Goal: Transaction & Acquisition: Purchase product/service

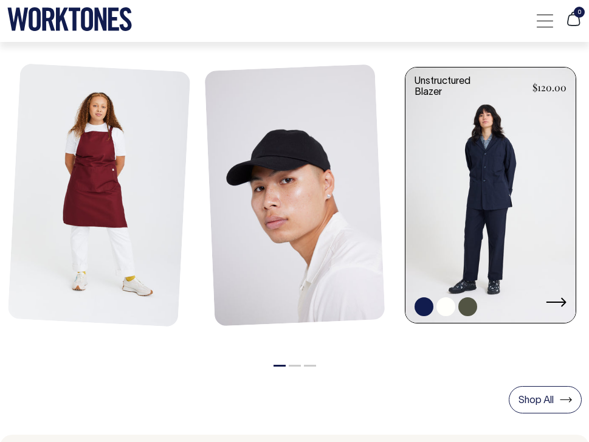
scroll to position [468, 0]
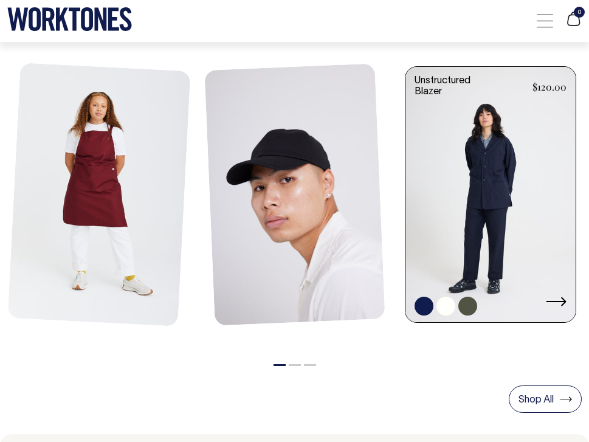
click at [489, 136] on link at bounding box center [491, 196] width 170 height 258
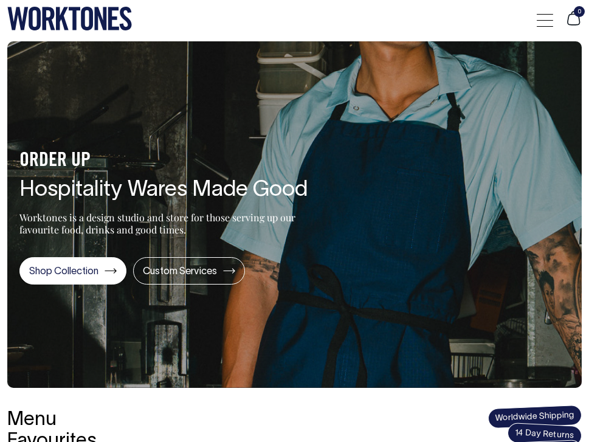
scroll to position [0, 0]
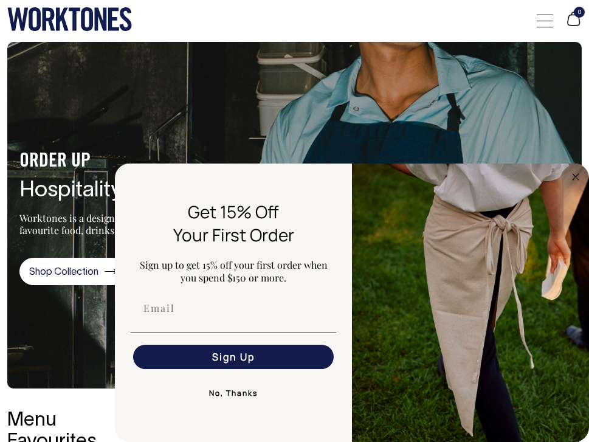
click at [542, 21] on span at bounding box center [545, 21] width 16 height 1
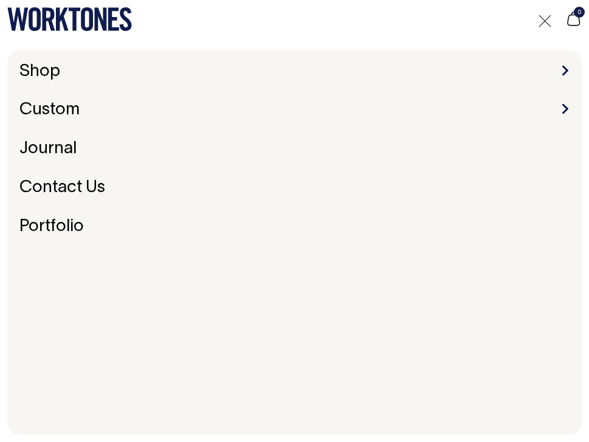
click at [561, 64] on li "Shop Accessories Aprons Workwear" at bounding box center [295, 72] width 560 height 19
click at [566, 67] on span at bounding box center [565, 71] width 6 height 10
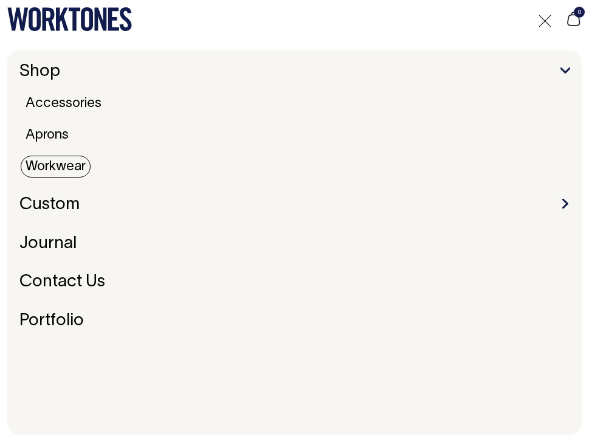
click at [45, 166] on link "Workwear" at bounding box center [56, 167] width 70 height 22
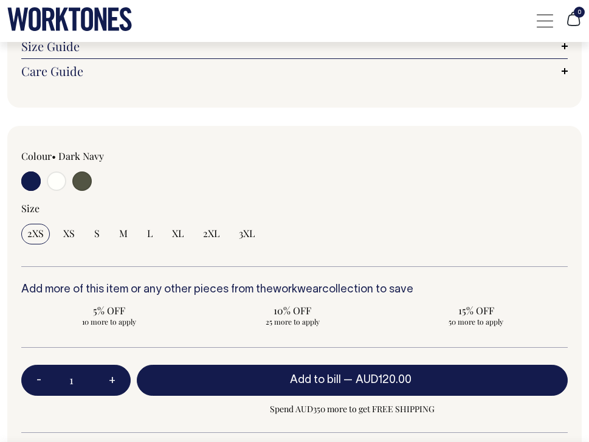
scroll to position [987, 0]
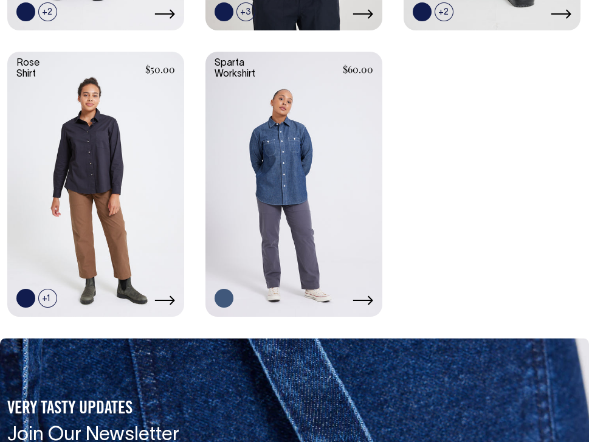
scroll to position [499, 0]
click at [122, 85] on link at bounding box center [95, 183] width 177 height 263
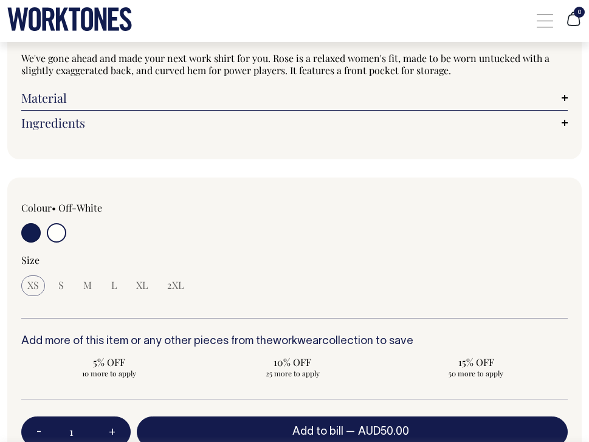
scroll to position [911, 0]
click at [56, 232] on input "radio" at bounding box center [56, 232] width 19 height 19
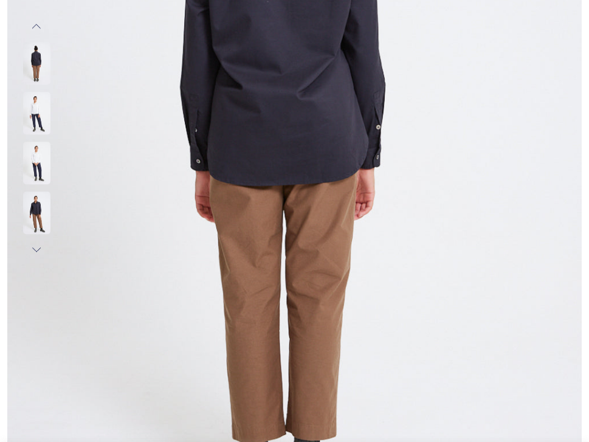
click at [29, 156] on img at bounding box center [36, 163] width 27 height 43
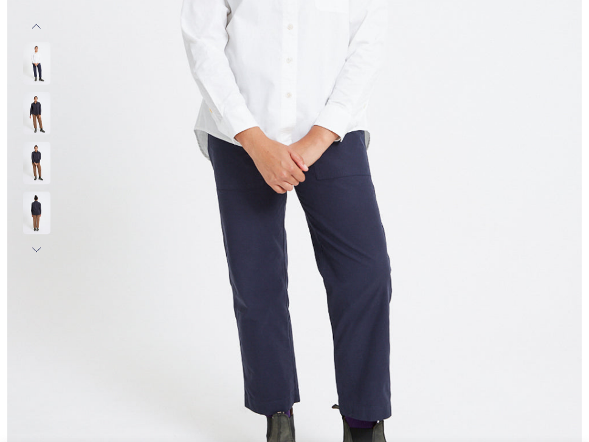
click at [39, 119] on img at bounding box center [36, 113] width 27 height 43
